Goal: Task Accomplishment & Management: Use online tool/utility

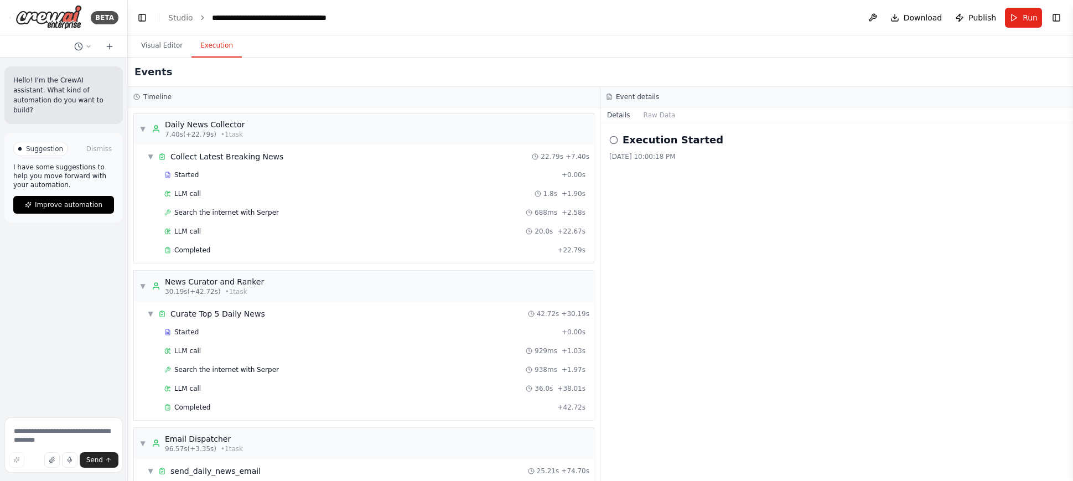
scroll to position [109, 0]
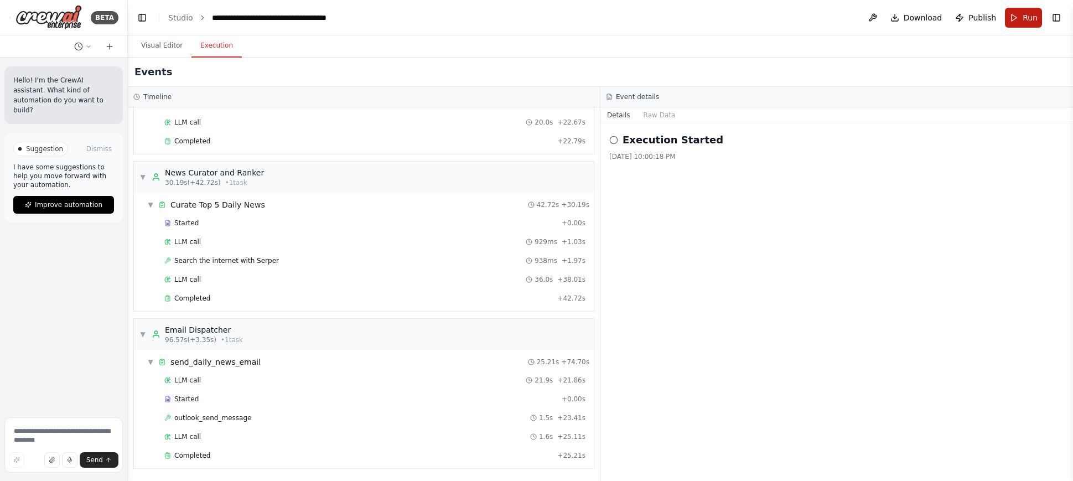
click at [1031, 16] on span "Run" at bounding box center [1030, 17] width 15 height 11
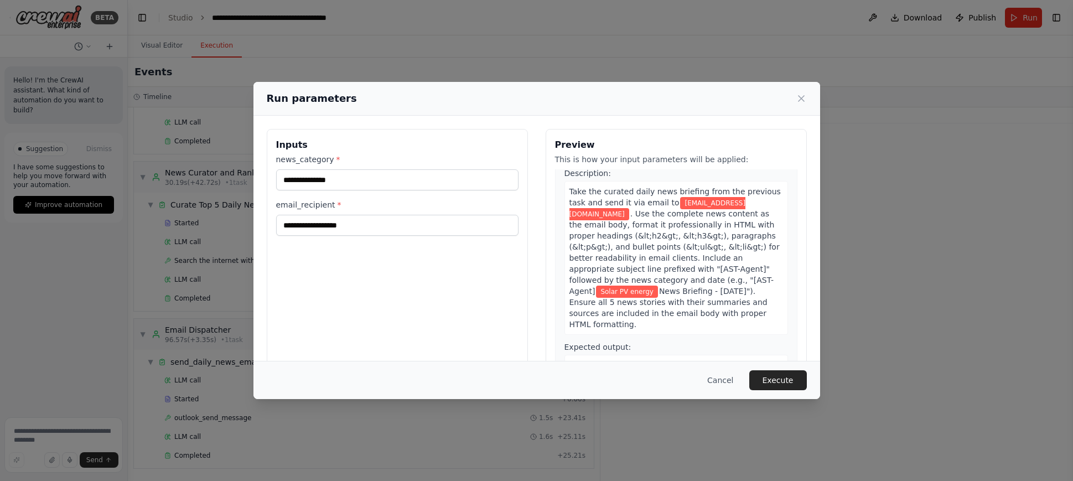
scroll to position [579, 0]
click at [777, 381] on button "Execute" at bounding box center [779, 380] width 58 height 20
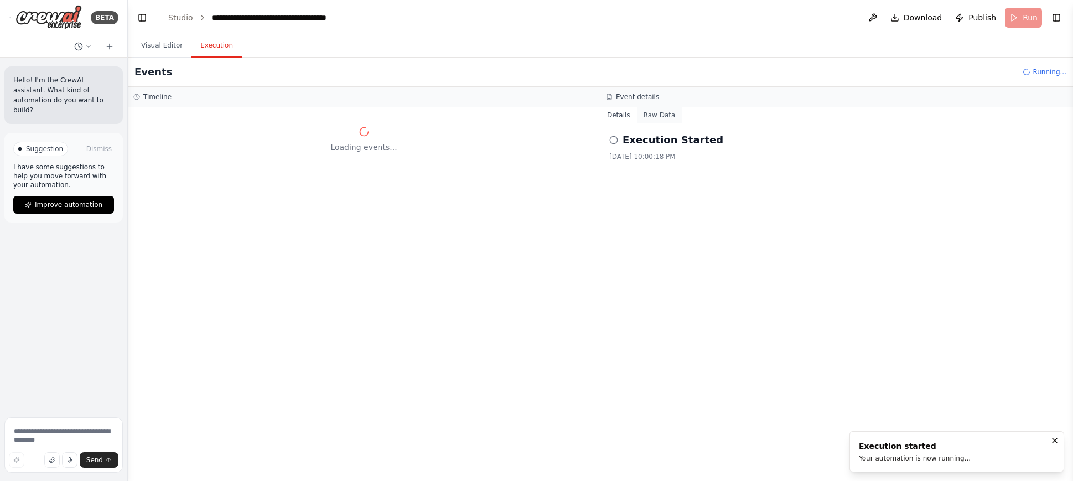
click at [659, 115] on button "Raw Data" at bounding box center [659, 114] width 45 height 15
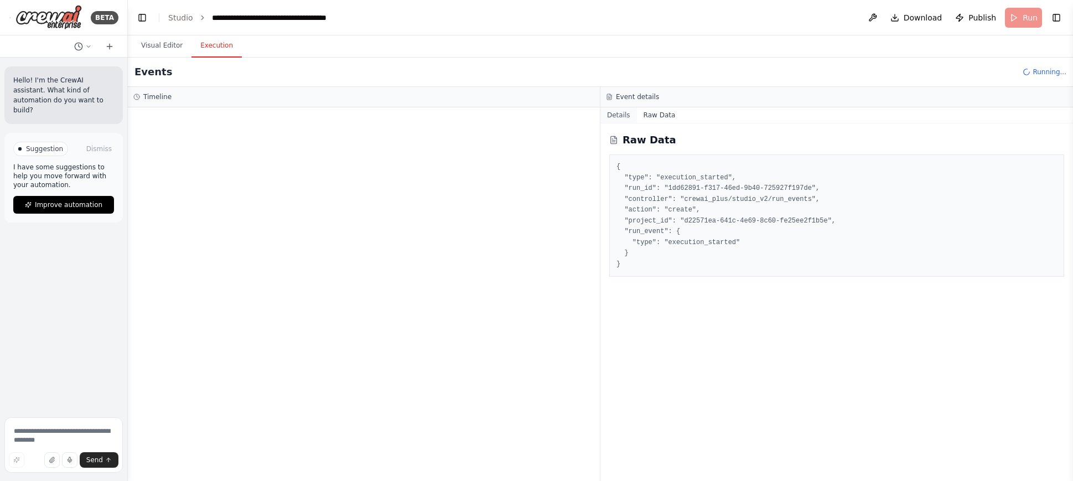
click at [621, 117] on button "Details" at bounding box center [619, 114] width 37 height 15
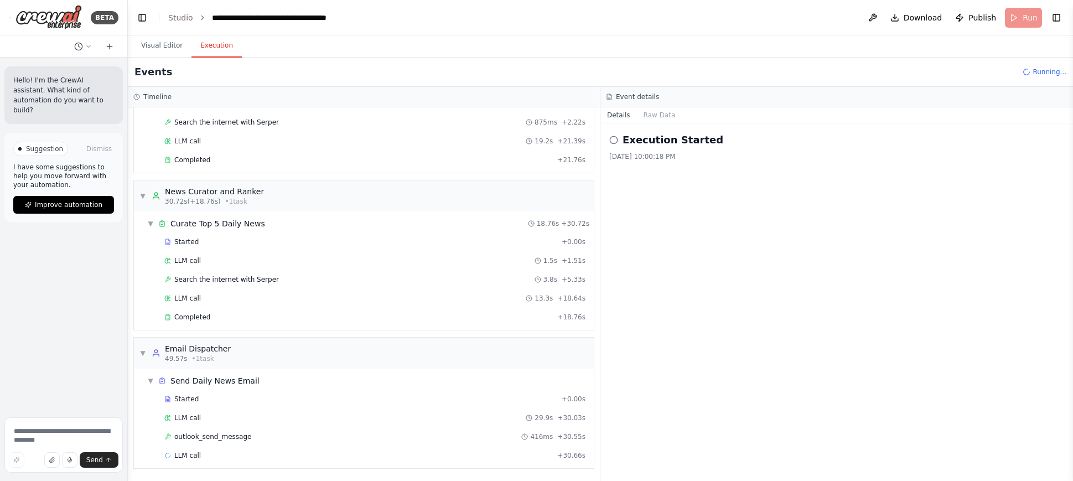
scroll to position [109, 0]
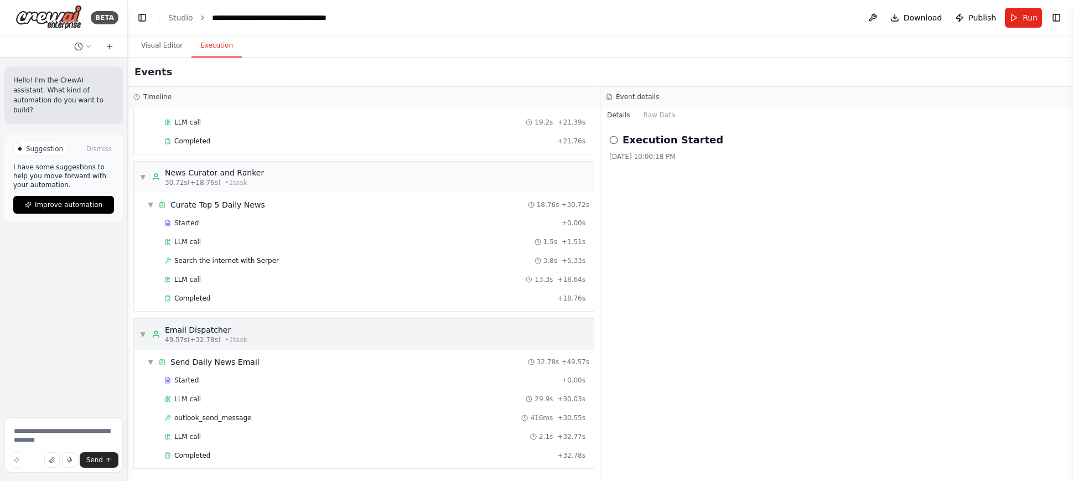
click at [249, 327] on div "▼ Email Dispatcher 49.57s (+32.78s) • 1 task" at bounding box center [364, 334] width 460 height 31
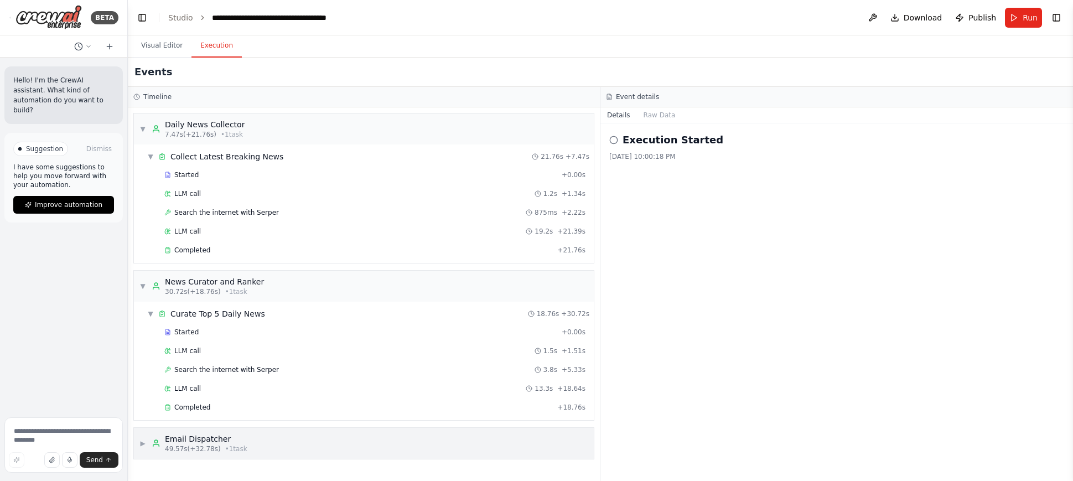
click at [266, 443] on div "▶ Email Dispatcher 49.57s (+32.78s) • 1 task" at bounding box center [364, 443] width 460 height 31
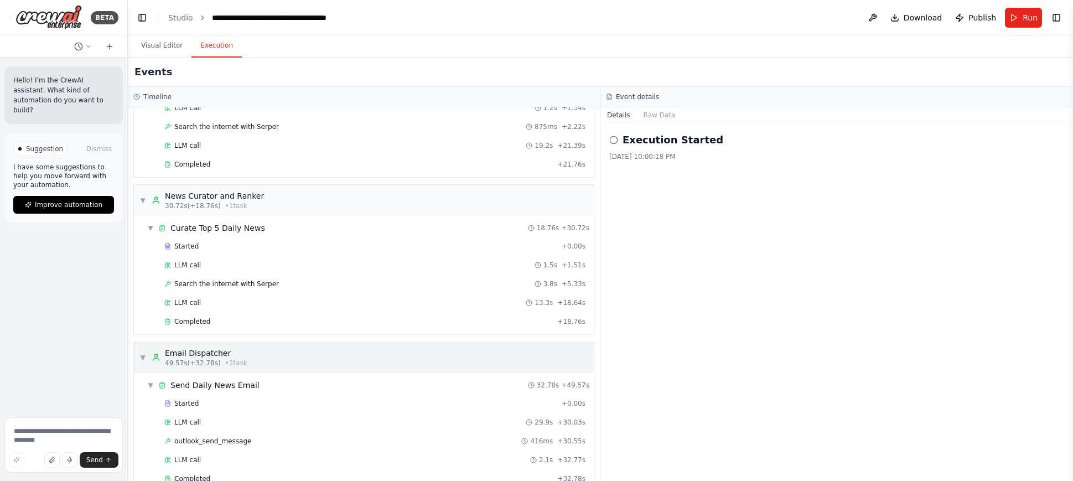
scroll to position [109, 0]
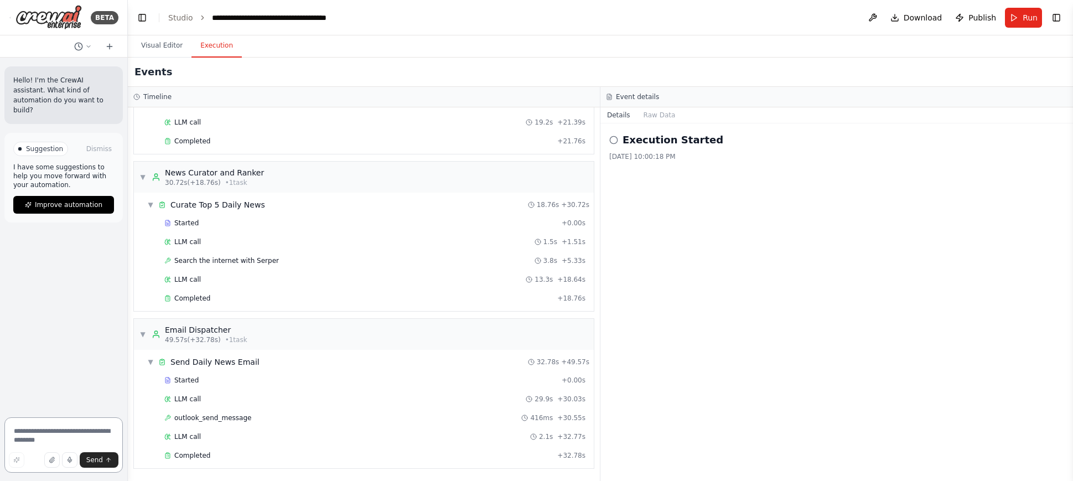
click at [25, 442] on textarea at bounding box center [63, 444] width 118 height 55
type textarea "**********"
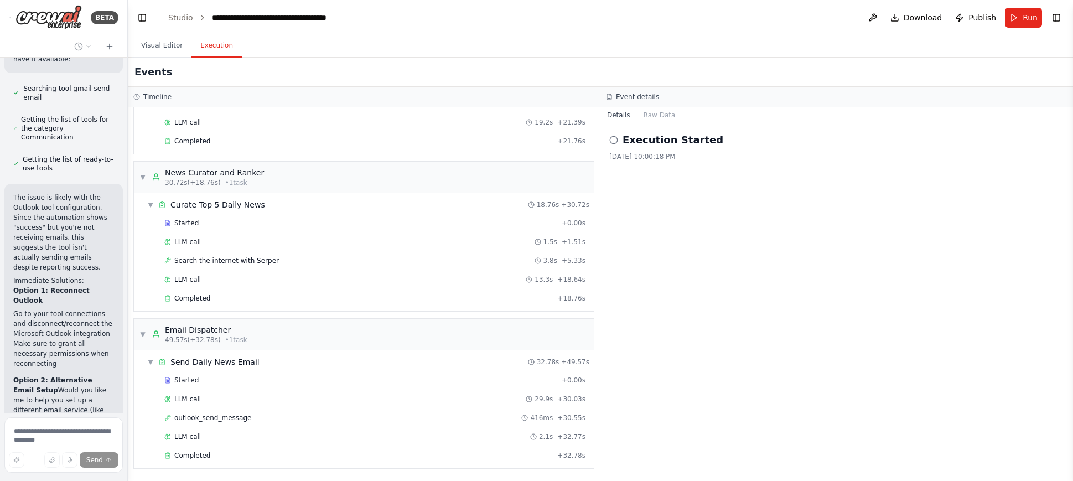
scroll to position [719, 0]
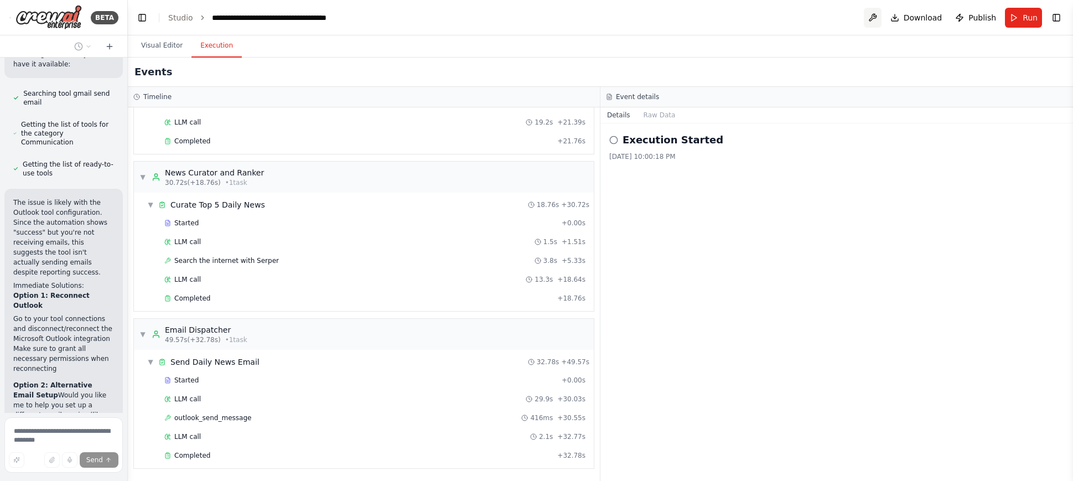
click at [874, 15] on button at bounding box center [873, 18] width 18 height 20
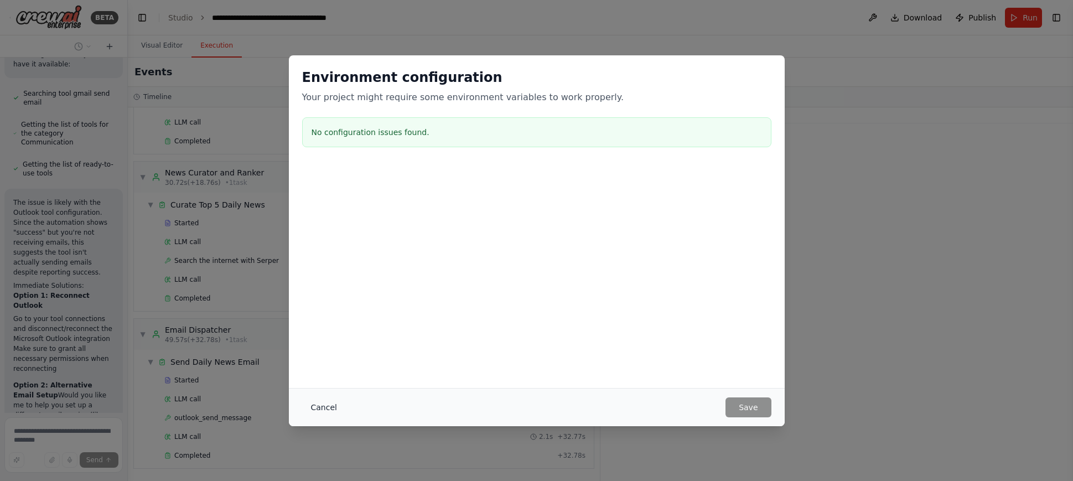
click at [326, 409] on button "Cancel" at bounding box center [324, 407] width 44 height 20
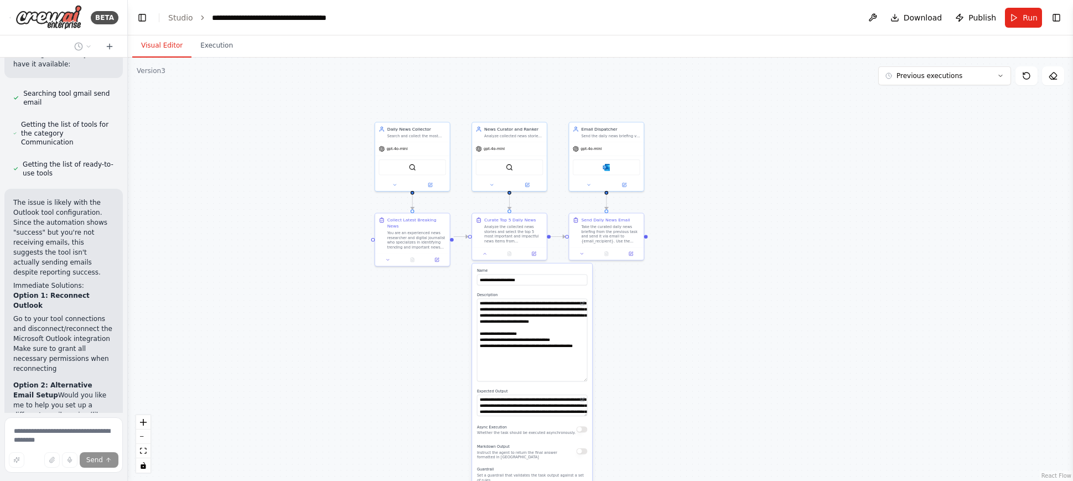
click at [151, 47] on button "Visual Editor" at bounding box center [161, 45] width 59 height 23
click at [601, 229] on div "Take the curated daily news briefing from the previous task and send it via ema…" at bounding box center [610, 232] width 59 height 19
click at [140, 14] on button "Toggle Left Sidebar" at bounding box center [142, 17] width 15 height 15
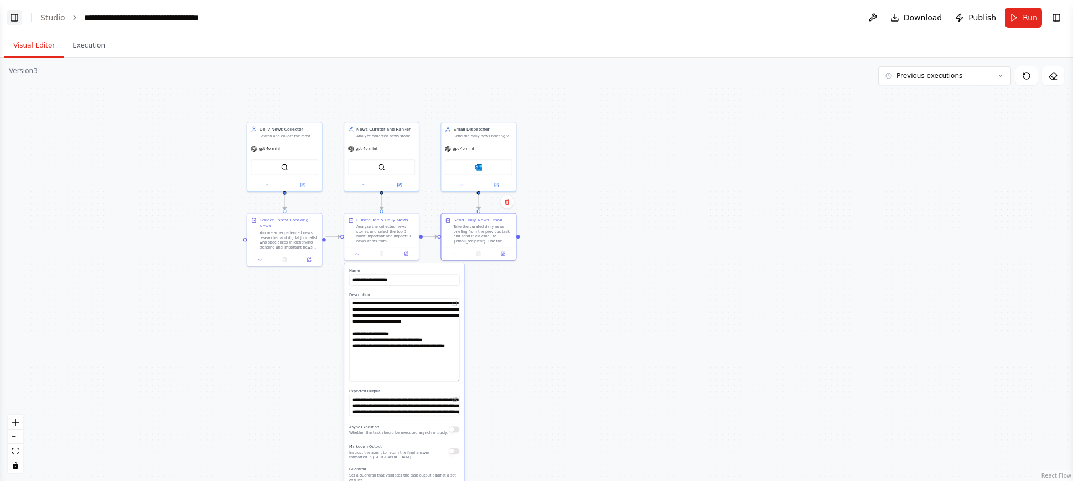
click at [14, 15] on button "Toggle Left Sidebar" at bounding box center [14, 17] width 15 height 15
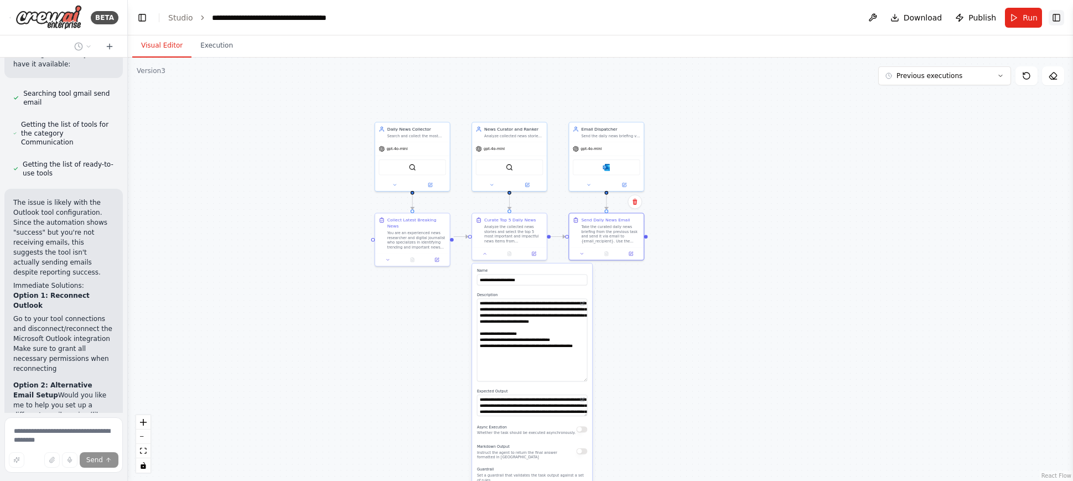
click at [1063, 18] on button "Toggle Right Sidebar" at bounding box center [1056, 17] width 15 height 15
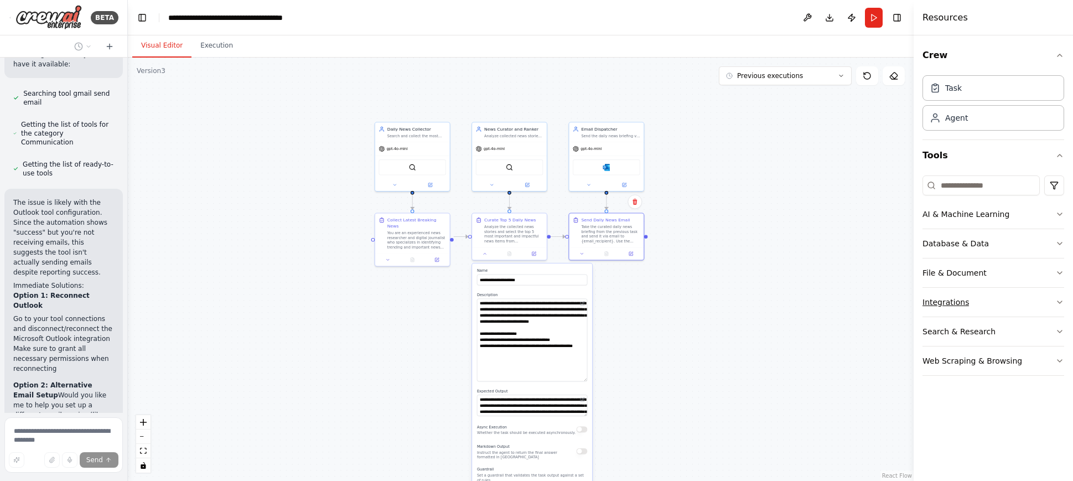
click at [948, 299] on div "Integrations" at bounding box center [946, 302] width 46 height 11
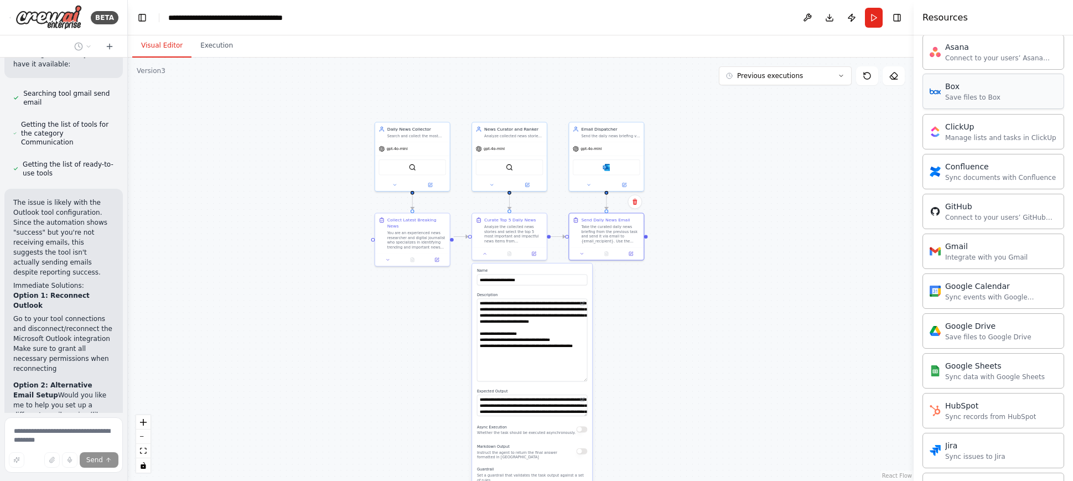
scroll to position [304, 0]
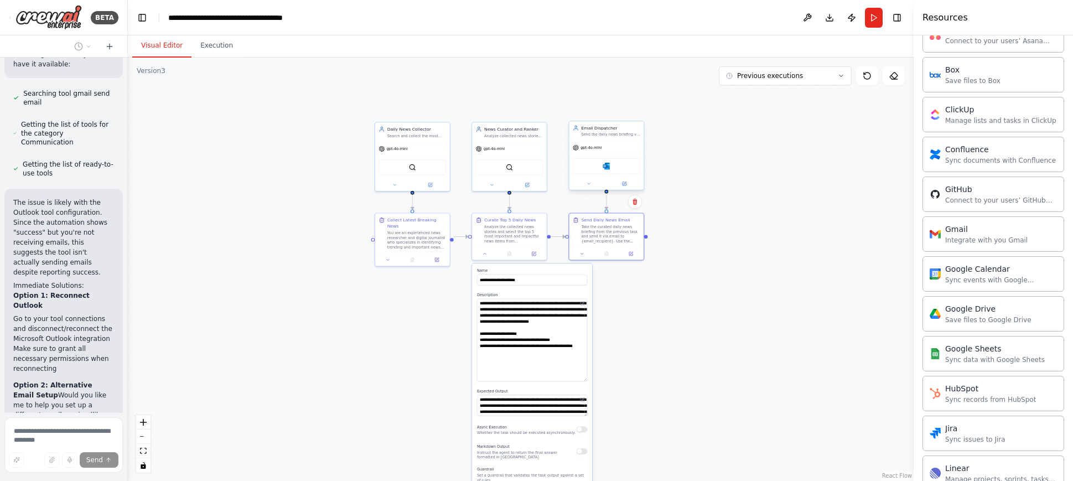
click at [612, 169] on div "Microsoft Outlook" at bounding box center [607, 165] width 68 height 15
click at [611, 168] on div "Microsoft Outlook" at bounding box center [607, 165] width 68 height 15
click at [610, 163] on img at bounding box center [606, 166] width 7 height 7
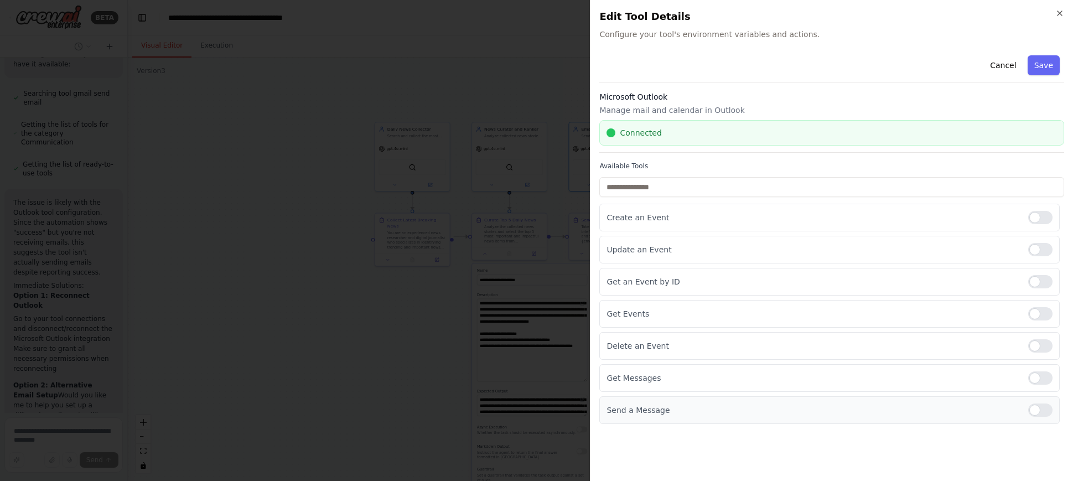
click at [689, 401] on div "Send a Message" at bounding box center [830, 410] width 461 height 28
click at [689, 189] on input "text" at bounding box center [832, 187] width 465 height 20
click at [1045, 64] on button "Save" at bounding box center [1044, 65] width 32 height 20
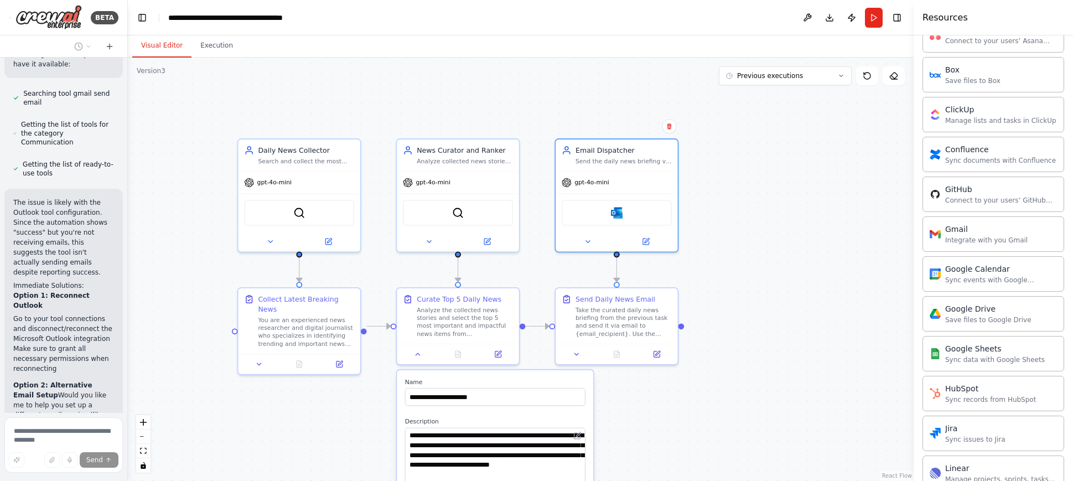
drag, startPoint x: 696, startPoint y: 229, endPoint x: 683, endPoint y: 401, distance: 172.7
click at [683, 410] on div ".deletable-edge-delete-btn { width: 20px; height: 20px; border: 0px solid #ffff…" at bounding box center [521, 269] width 786 height 423
click at [576, 350] on icon at bounding box center [577, 352] width 8 height 8
click at [572, 352] on button at bounding box center [577, 353] width 34 height 12
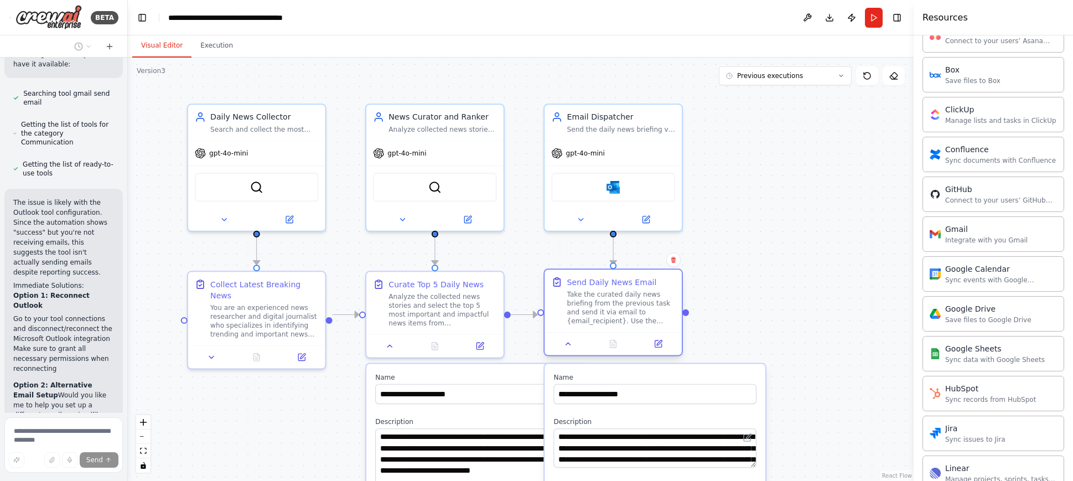
click at [627, 298] on div "Take the curated daily news briefing from the previous task and send it via ema…" at bounding box center [621, 307] width 108 height 35
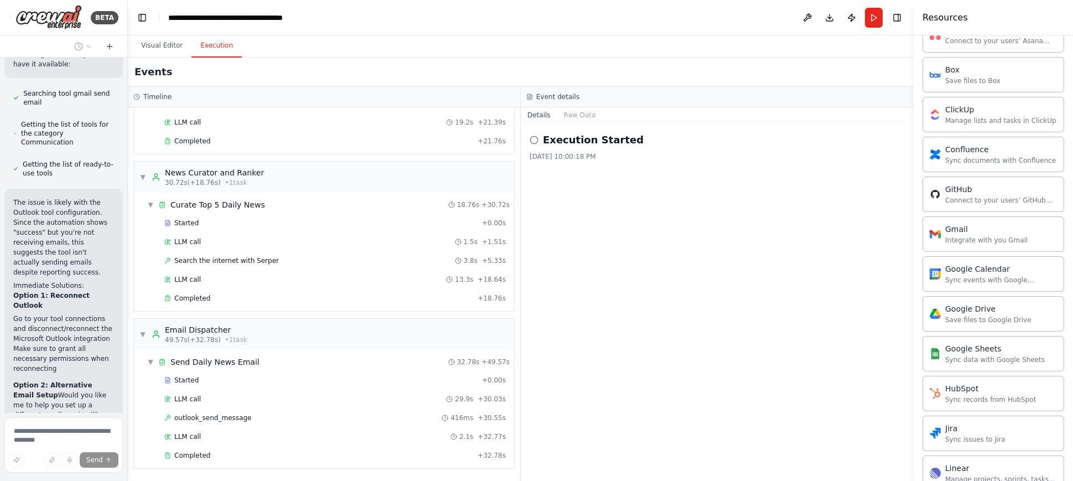
click at [216, 48] on button "Execution" at bounding box center [217, 45] width 50 height 23
click at [233, 330] on div "Email Dispatcher" at bounding box center [206, 329] width 82 height 11
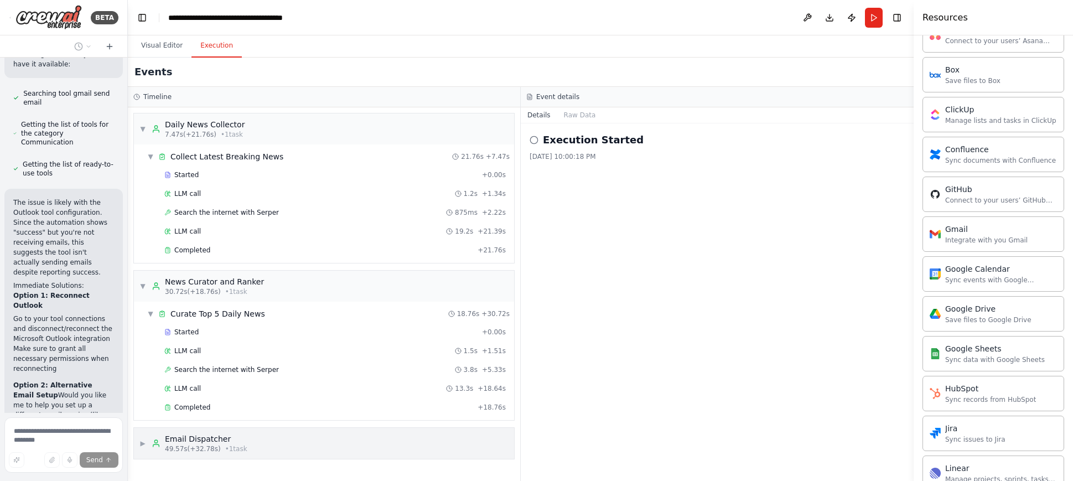
click at [196, 427] on div "▶ Email Dispatcher 49.57s (+32.78s) • 1 task" at bounding box center [323, 443] width 381 height 32
click at [222, 435] on div "Email Dispatcher" at bounding box center [206, 438] width 82 height 11
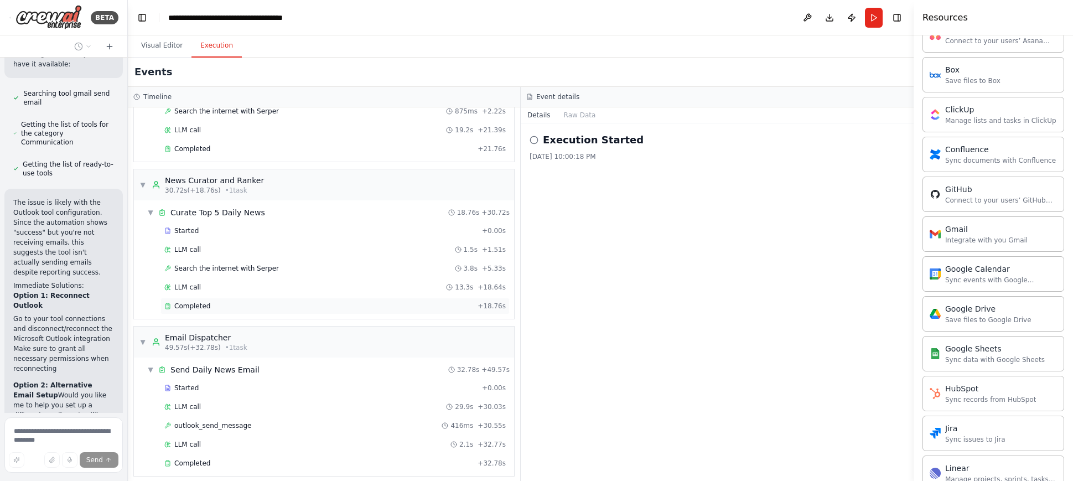
scroll to position [109, 0]
